Goal: Task Accomplishment & Management: Manage account settings

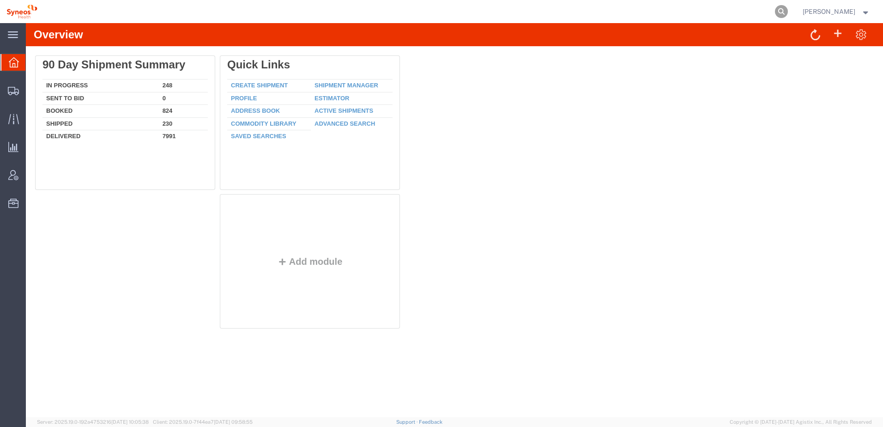
click at [788, 14] on icon at bounding box center [781, 11] width 13 height 13
paste input "393149437225"
click at [788, 10] on icon at bounding box center [781, 11] width 13 height 13
type input "393149437225"
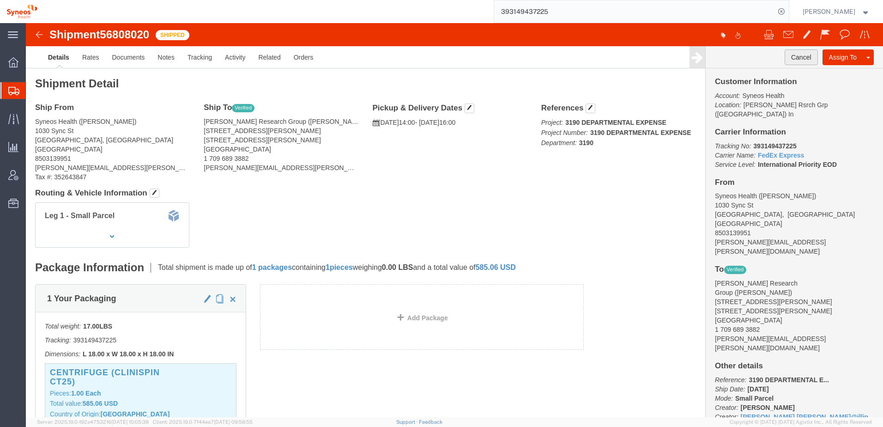
click button "Cancel"
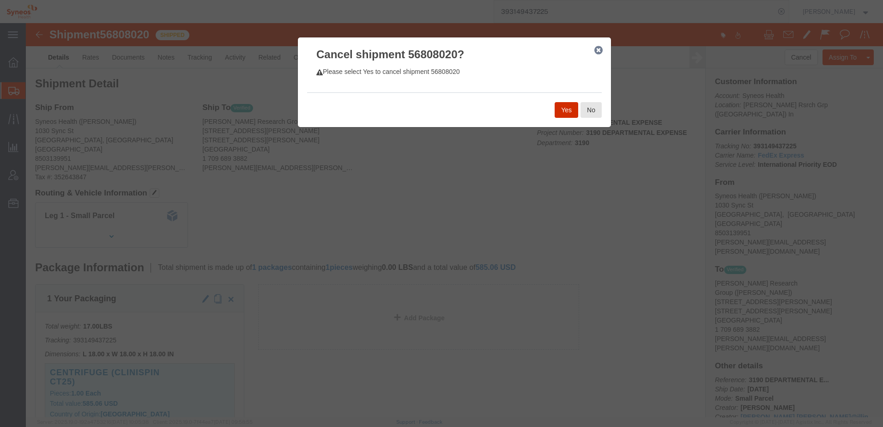
click button "Yes"
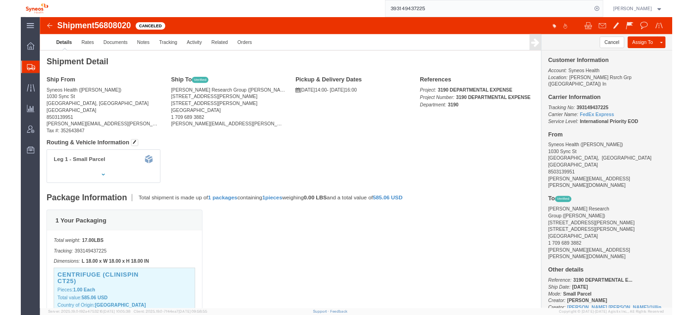
scroll to position [6, 0]
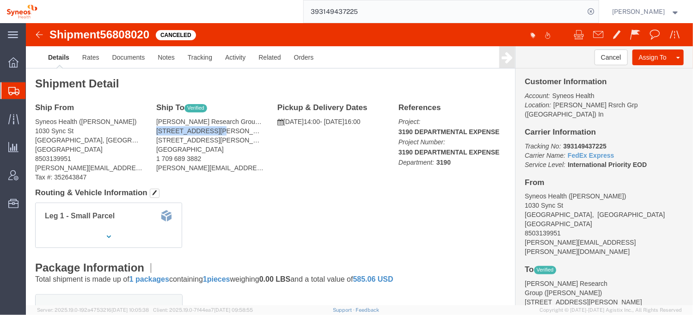
drag, startPoint x: 129, startPoint y: 108, endPoint x: 185, endPoint y: 112, distance: 55.6
click address "[PERSON_NAME] Research Group ([PERSON_NAME]) [STREET_ADDRESS][PERSON_NAME][PERS…"
drag, startPoint x: 185, startPoint y: 112, endPoint x: 174, endPoint y: 109, distance: 11.7
copy address "[STREET_ADDRESS][PERSON_NAME]"
drag, startPoint x: 195, startPoint y: 118, endPoint x: 159, endPoint y: 118, distance: 35.6
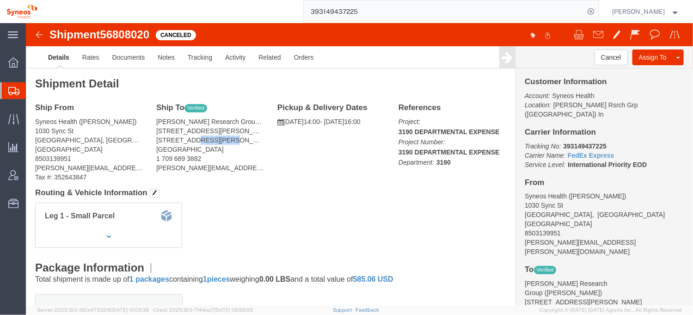
click address "[PERSON_NAME] Research Group ([PERSON_NAME]) [STREET_ADDRESS][PERSON_NAME][PERS…"
drag, startPoint x: 159, startPoint y: 118, endPoint x: 167, endPoint y: 115, distance: 7.7
copy address "NL A1A 2M1"
click address "[PERSON_NAME] Research Group ([PERSON_NAME]) [STREET_ADDRESS][PERSON_NAME][PERS…"
drag, startPoint x: 129, startPoint y: 116, endPoint x: 155, endPoint y: 116, distance: 26.3
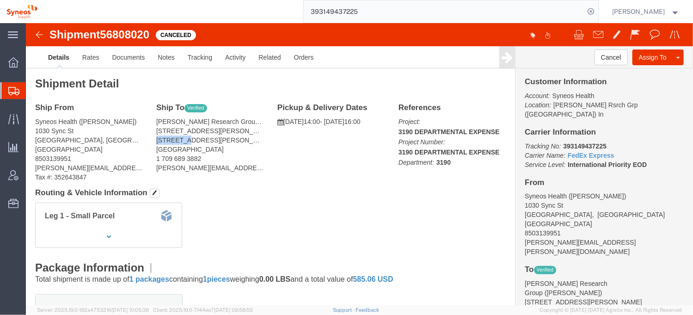
click address "[PERSON_NAME] Research Group ([PERSON_NAME]) [STREET_ADDRESS][PERSON_NAME][PERS…"
copy address "St. [PERSON_NAME]"
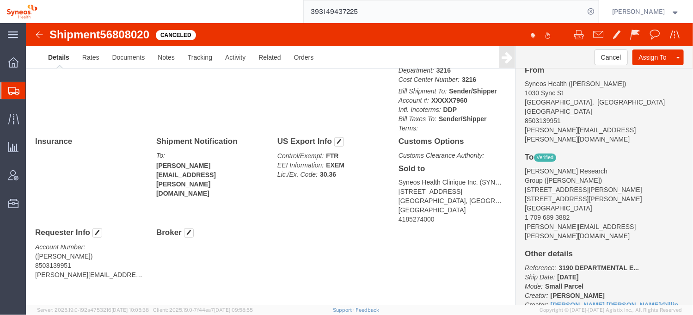
scroll to position [0, 0]
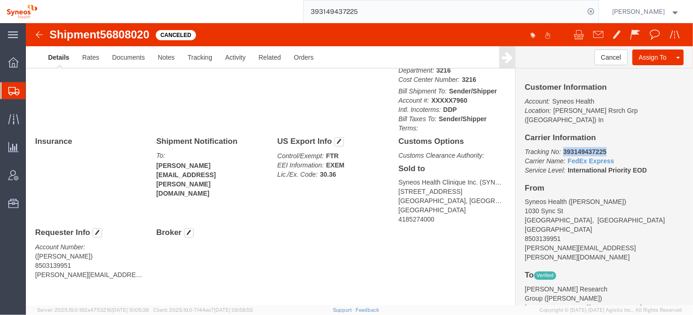
drag, startPoint x: 575, startPoint y: 118, endPoint x: 532, endPoint y: 122, distance: 43.1
click p "Tracking No: 393149437225 Carrier Name: FedEx Express FedEx Express Service Lev…"
copy b "393149437225"
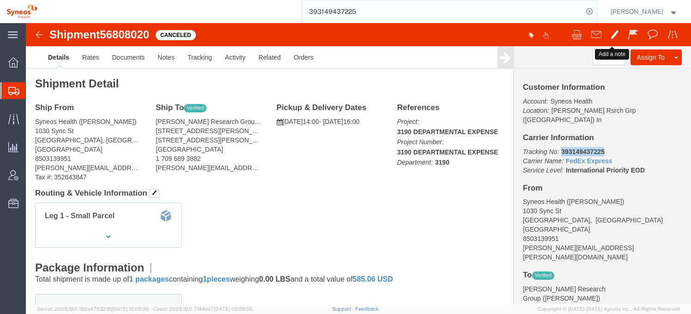
click span
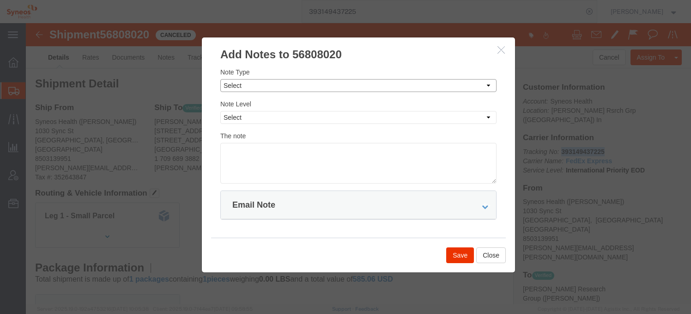
click select "Select Approval Bid Notes Carrier Change Notes Claim Notes Content Hazmat Notes…"
select select "SERVICE_STATUS_NOTES"
click select "Select Approval Bid Notes Carrier Change Notes Claim Notes Content Hazmat Notes…"
click select "Select Private to Account Private to Vendor Public"
select select "PUBLIC"
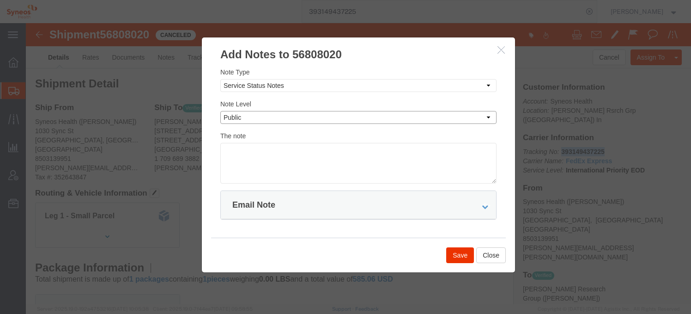
click select "Select Private to Account Private to Vendor Public"
click textarea
paste textarea "Request #SFC17671069 created."
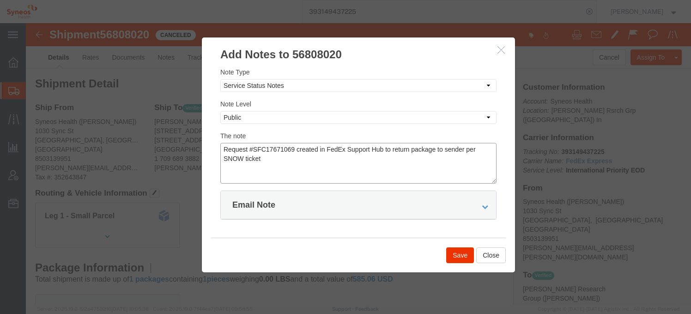
paste textarea "SCTASK2712898"
type textarea "Request #SFC17671069 created in FedEx Support Hub to return package to sender p…"
click button "Save"
